Goal: Use online tool/utility: Use online tool/utility

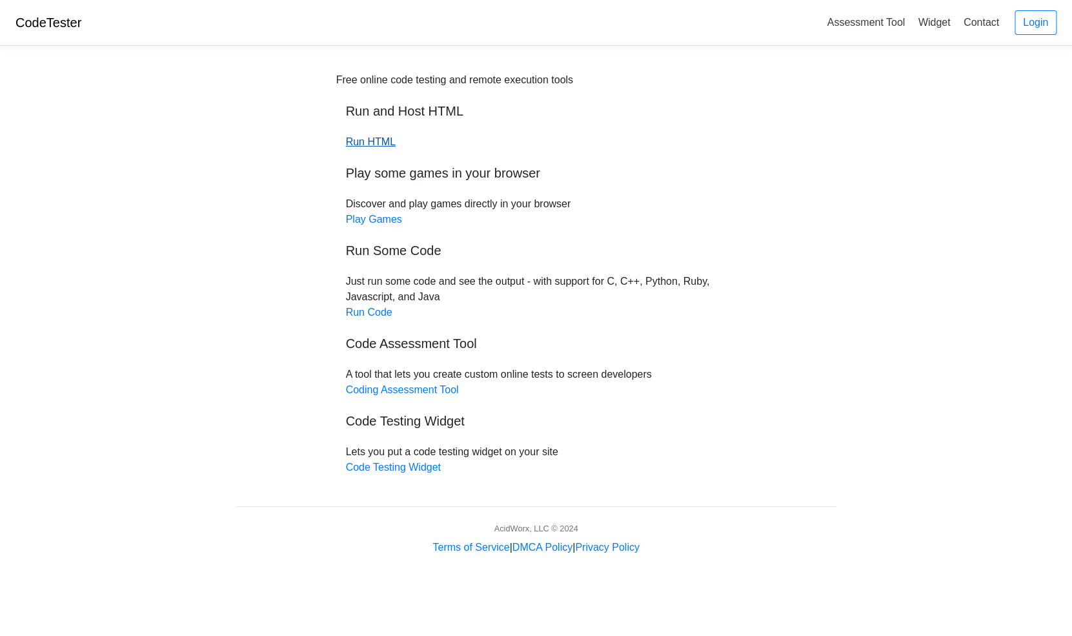
click at [378, 146] on link "Run HTML" at bounding box center [371, 141] width 50 height 11
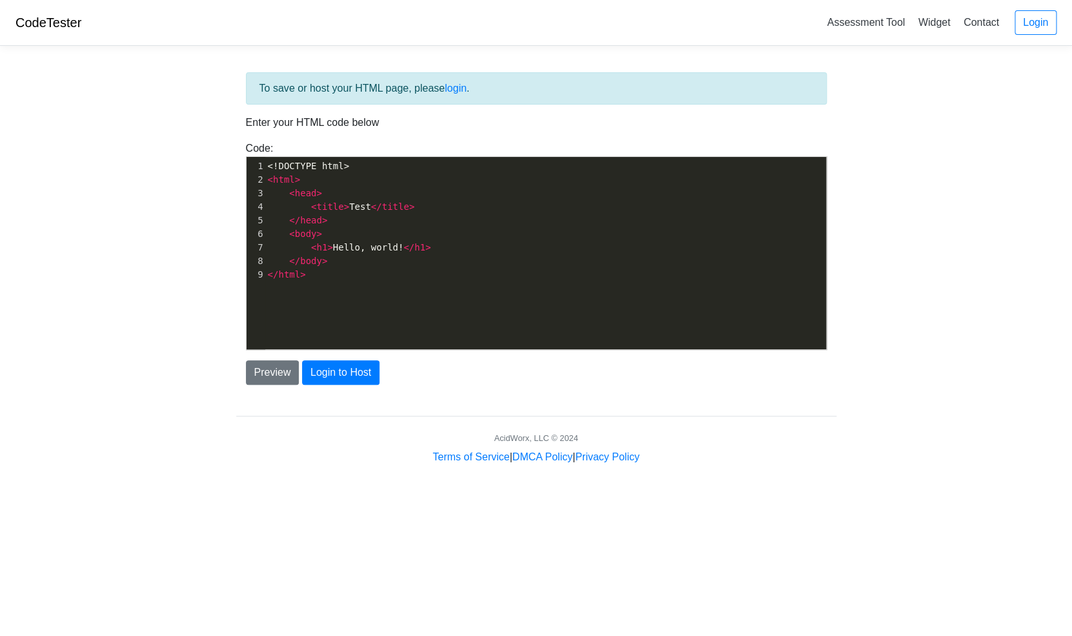
click at [360, 251] on span "< h1 > Hello, world! </ h1 >" at bounding box center [349, 247] width 163 height 10
type textarea "<h1>Hello, world!</h1>"
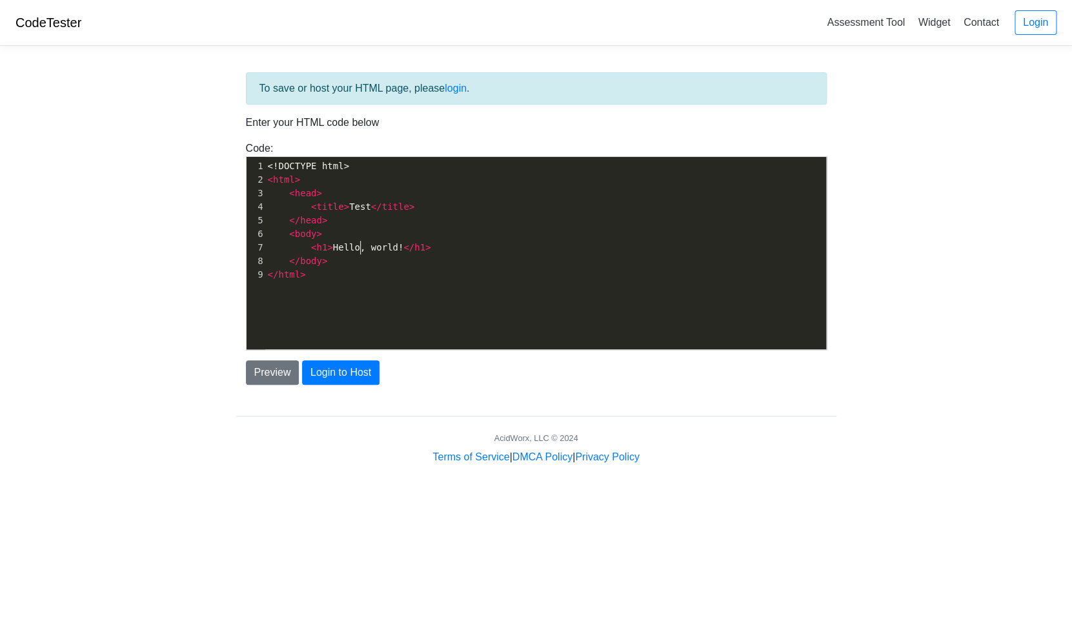
click at [360, 251] on span "< h1 > Hello, world! </ h1 >" at bounding box center [349, 247] width 163 height 10
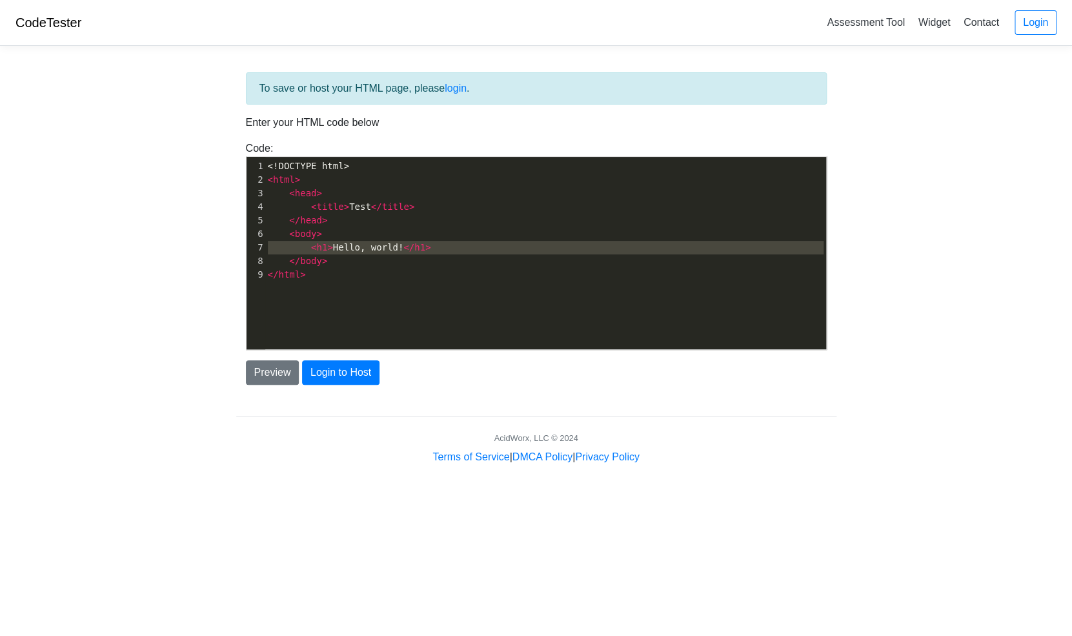
scroll to position [14, 0]
click at [360, 251] on span "< h1 > Hello, world! </ h1 >" at bounding box center [349, 247] width 163 height 10
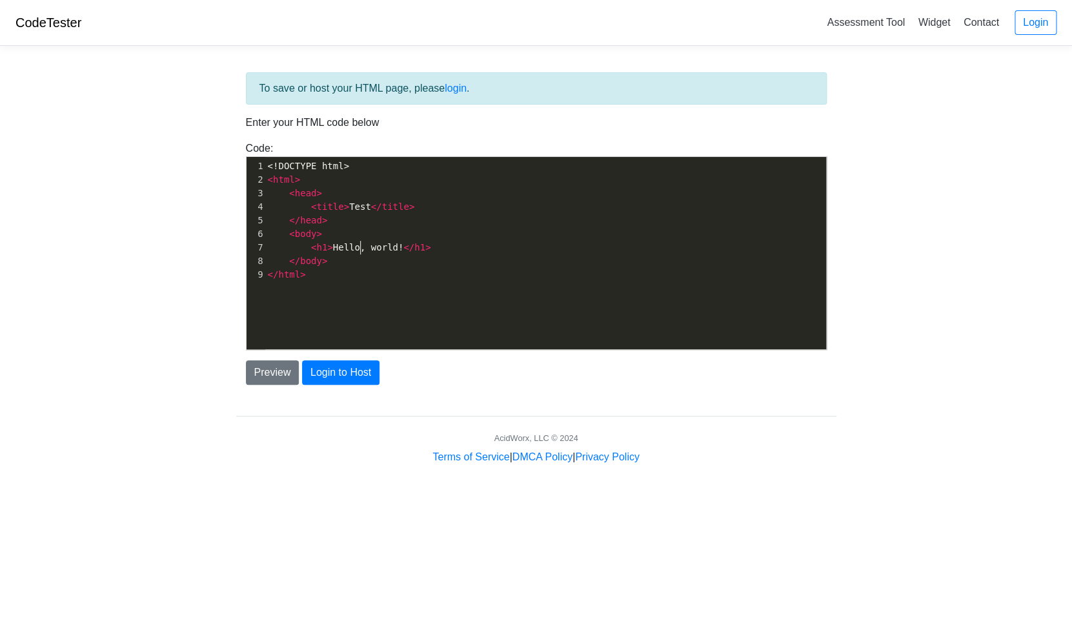
click at [397, 280] on pre "</ html >" at bounding box center [545, 275] width 561 height 14
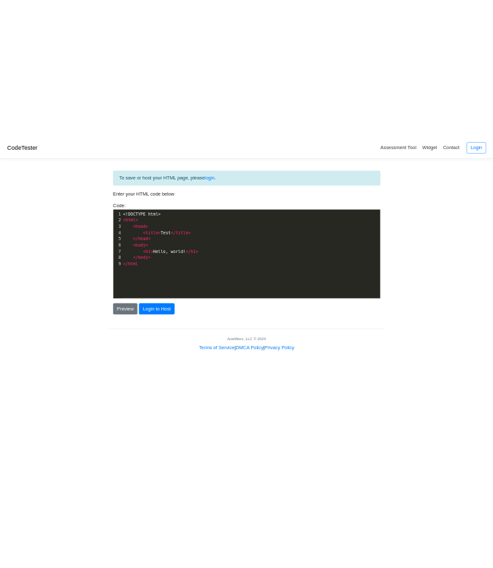
scroll to position [0, 5]
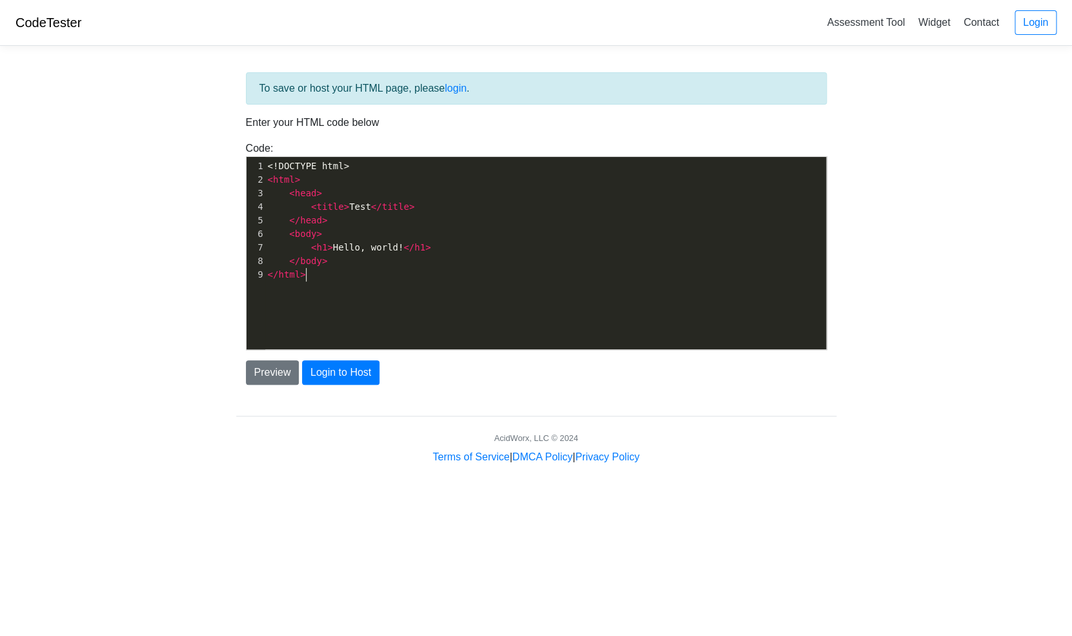
type textarea ">"
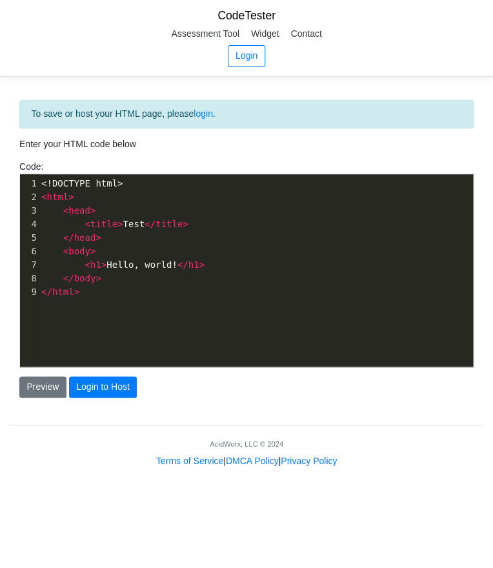
scroll to position [0, 0]
